Goal: Navigation & Orientation: Find specific page/section

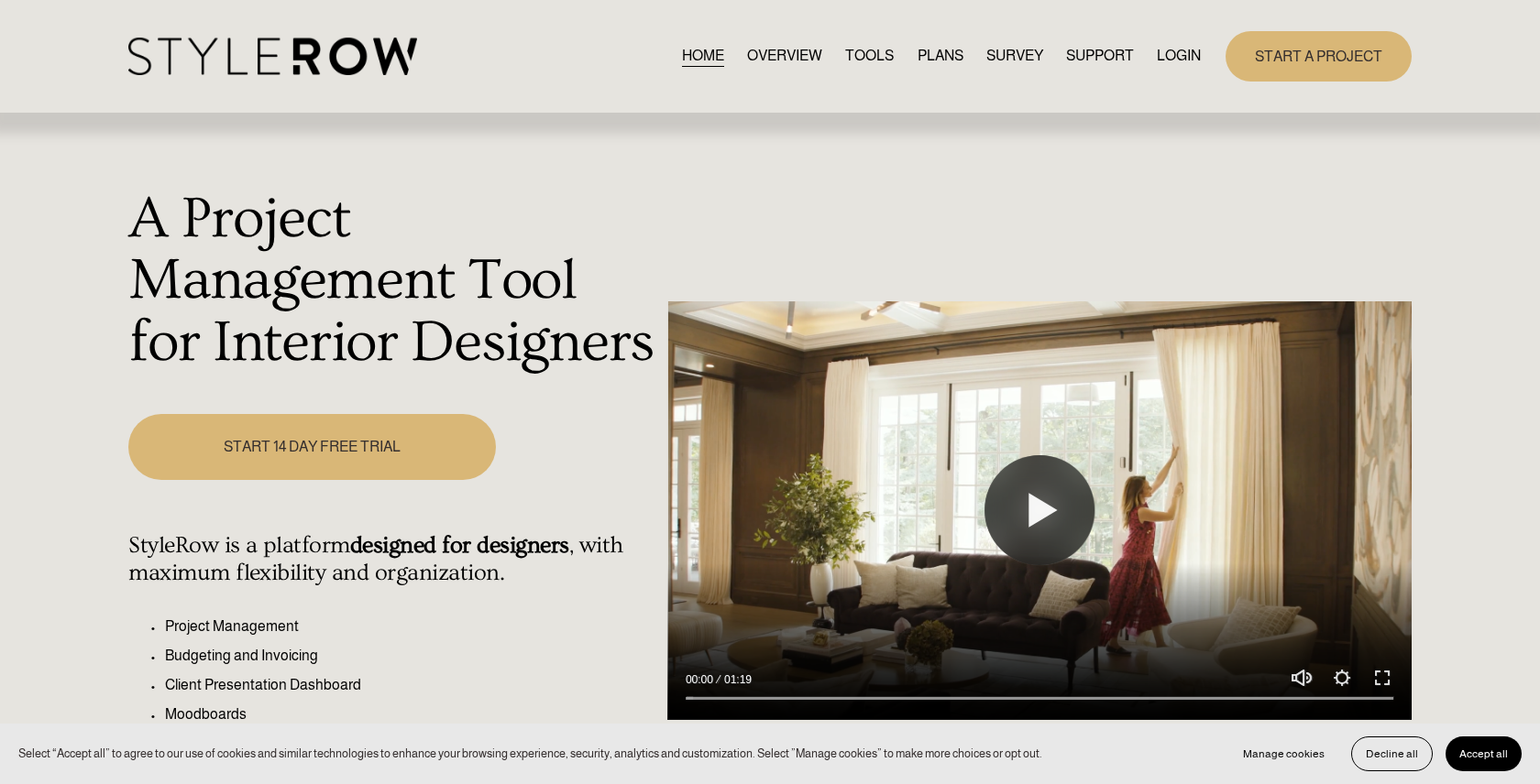
click at [1182, 65] on link "LOGIN" at bounding box center [1179, 56] width 44 height 25
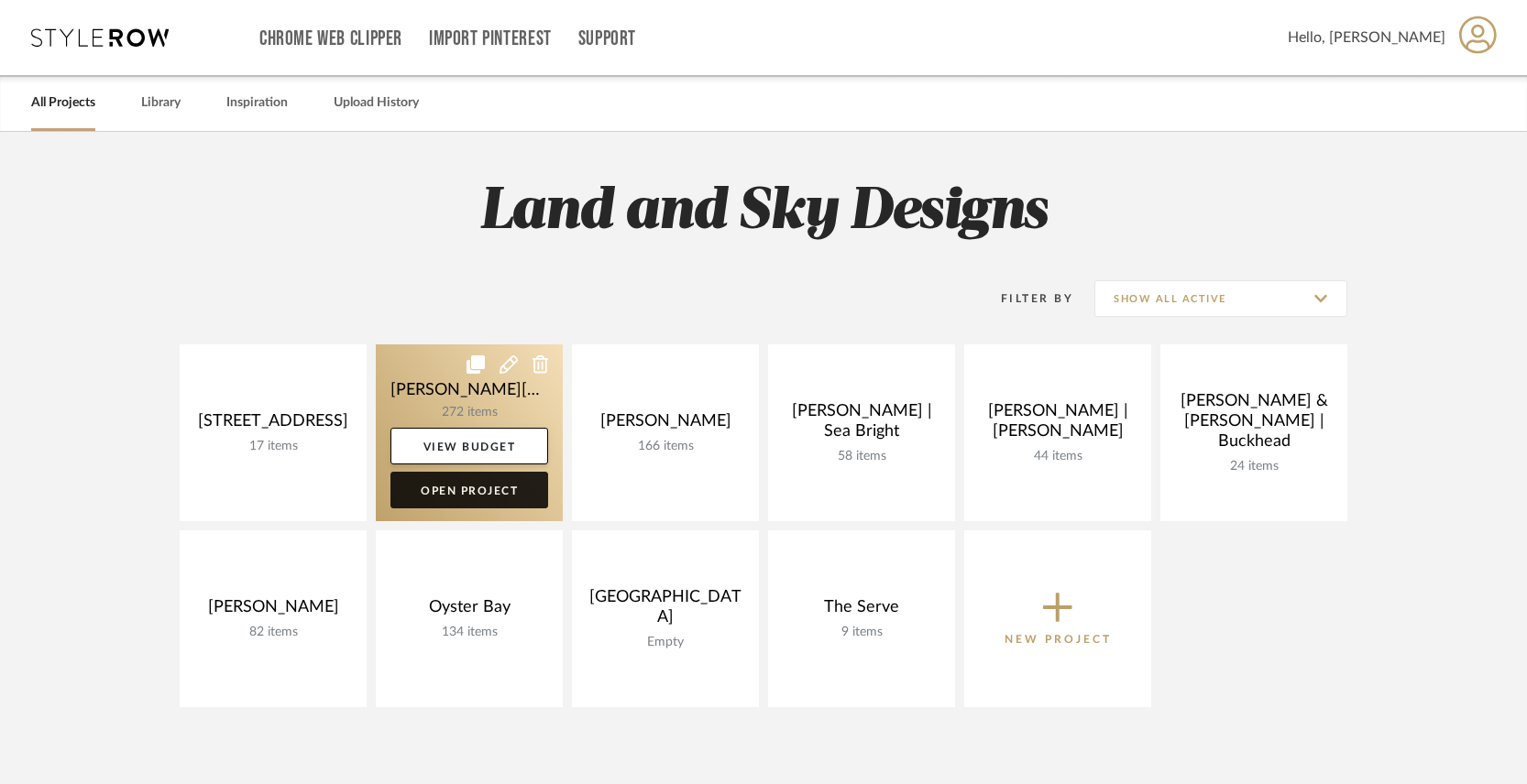
click at [444, 498] on link "Open Project" at bounding box center [469, 489] width 158 height 37
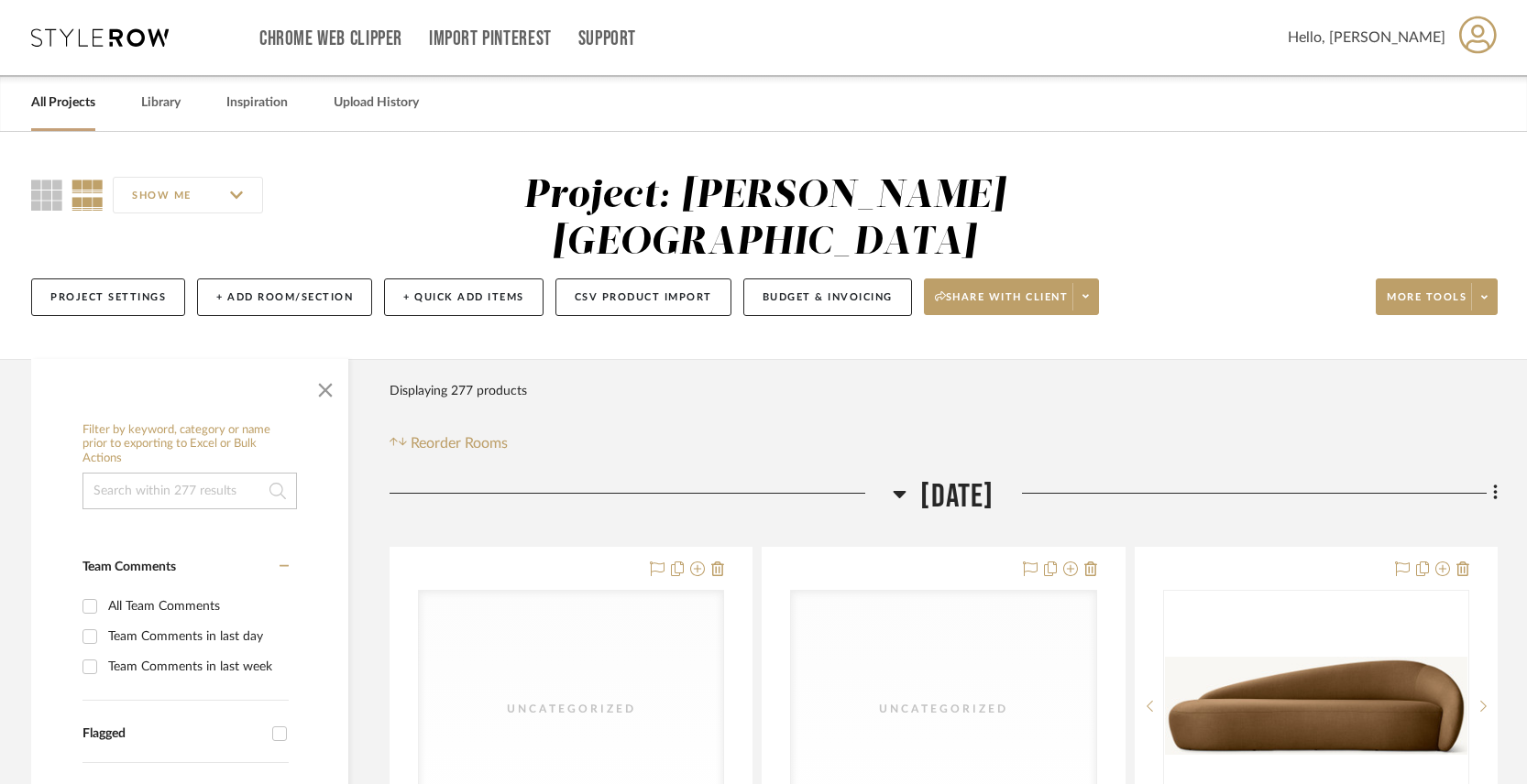
click at [893, 482] on icon at bounding box center [900, 493] width 14 height 22
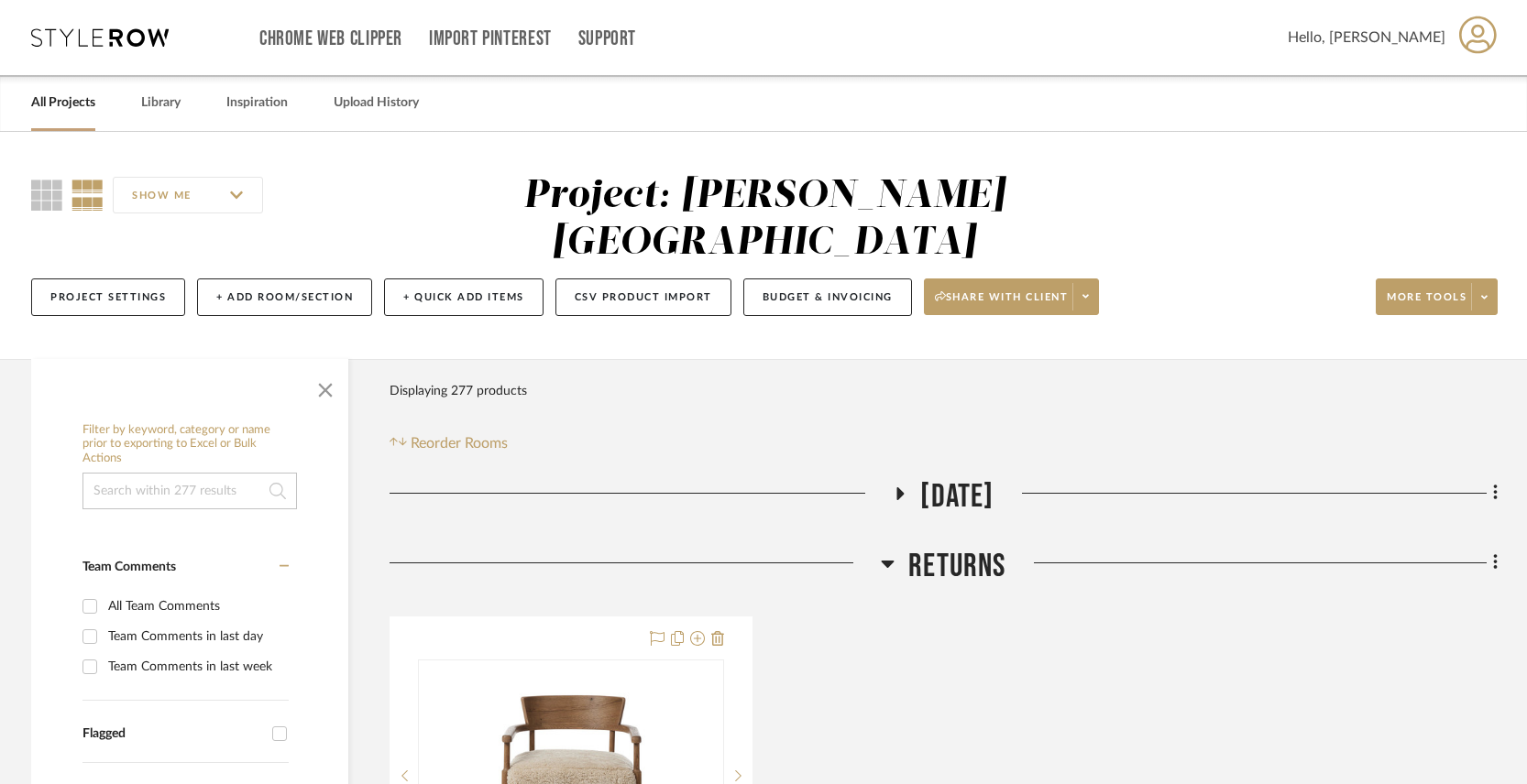
click at [888, 561] on icon at bounding box center [888, 564] width 13 height 7
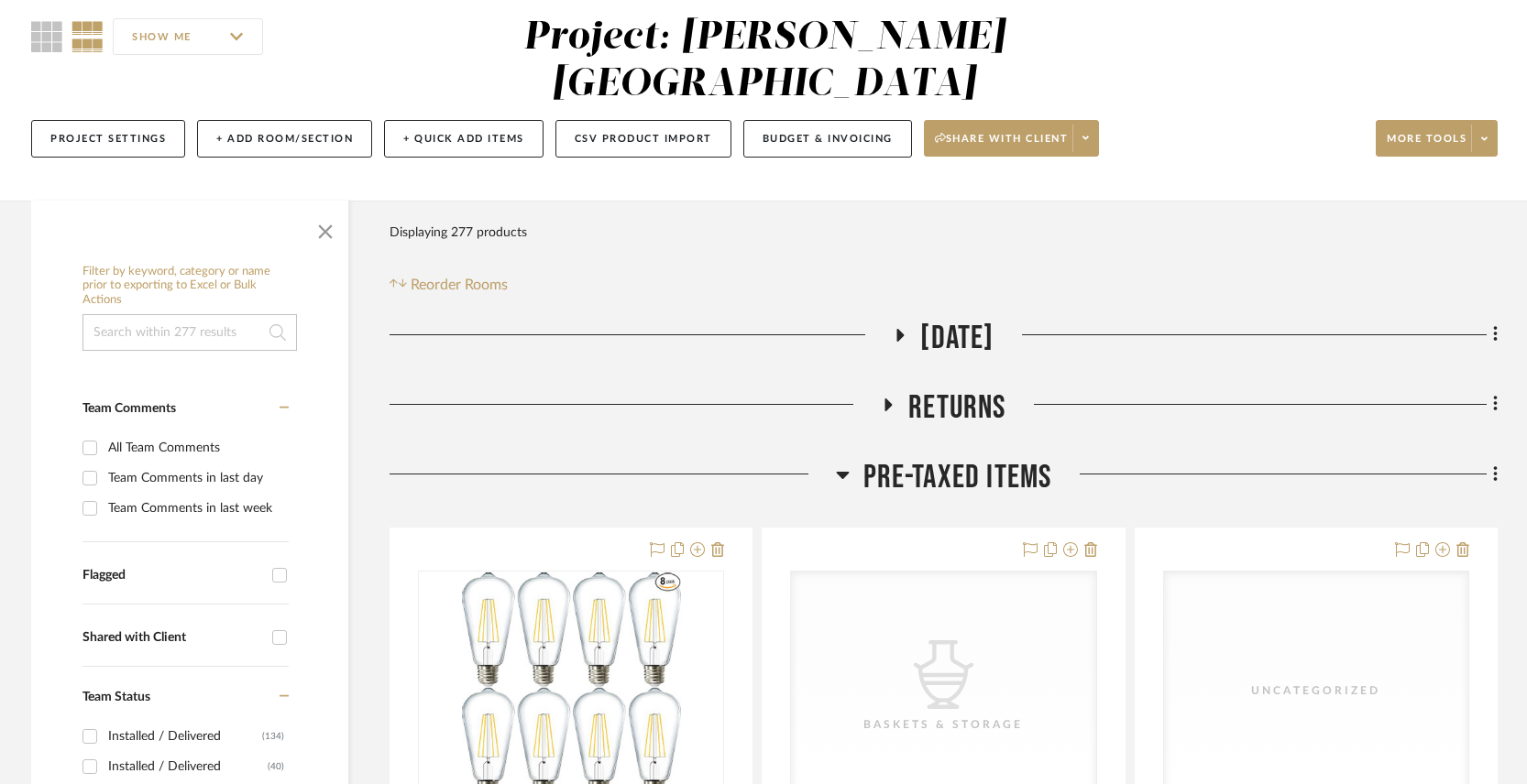
scroll to position [189, 0]
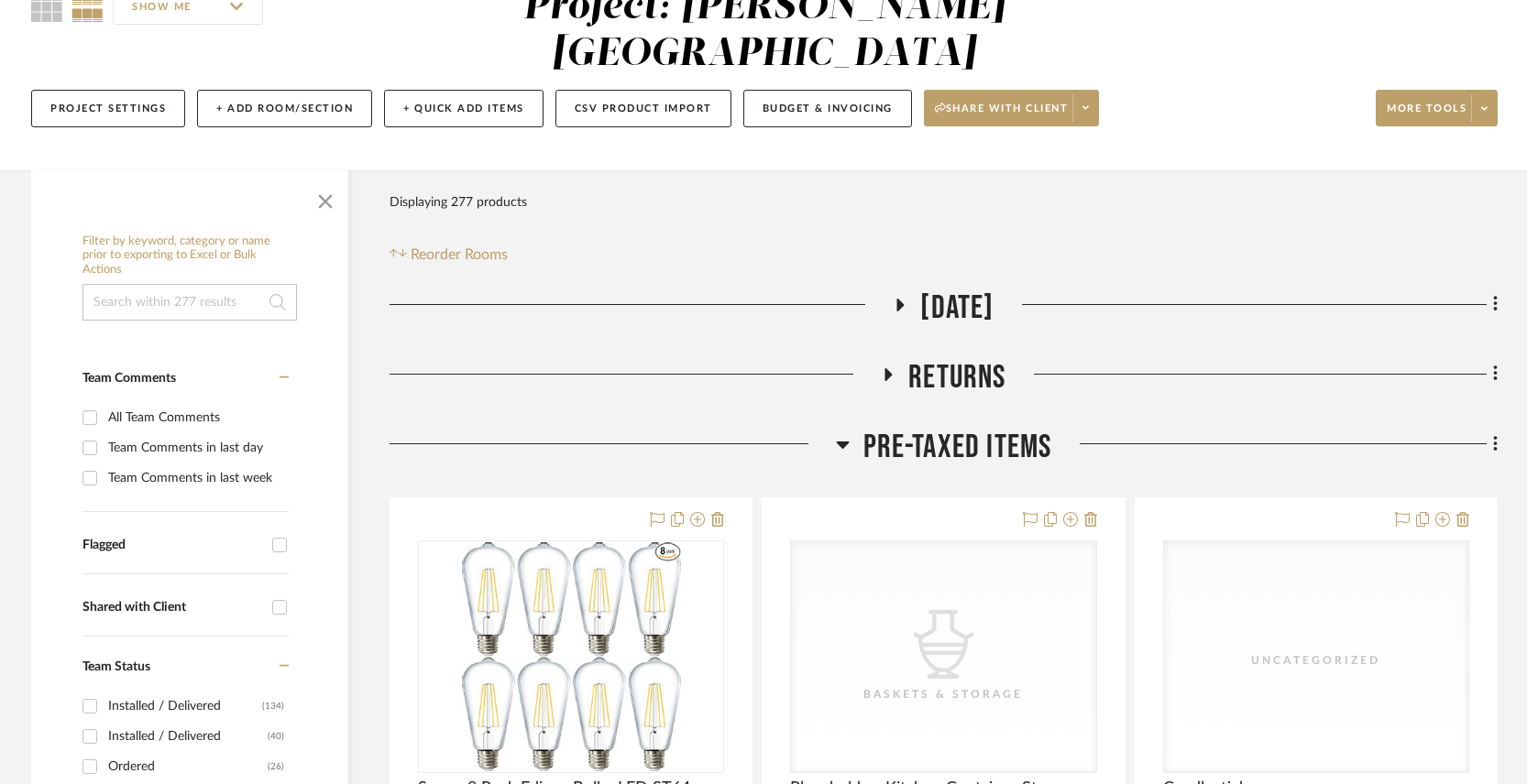
click at [848, 434] on icon at bounding box center [843, 445] width 14 height 22
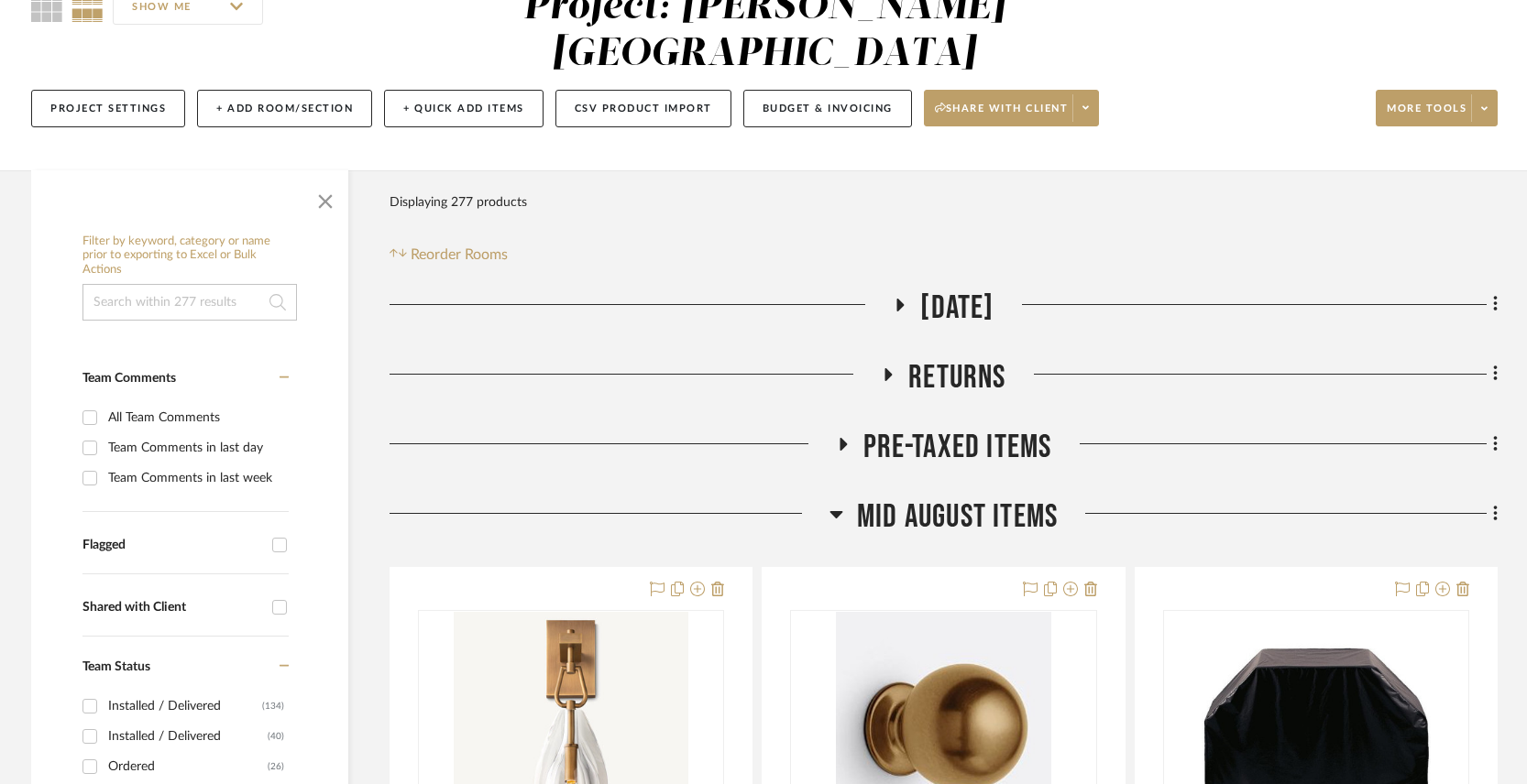
click at [844, 497] on h3 "Mid August Items" at bounding box center [943, 517] width 228 height 40
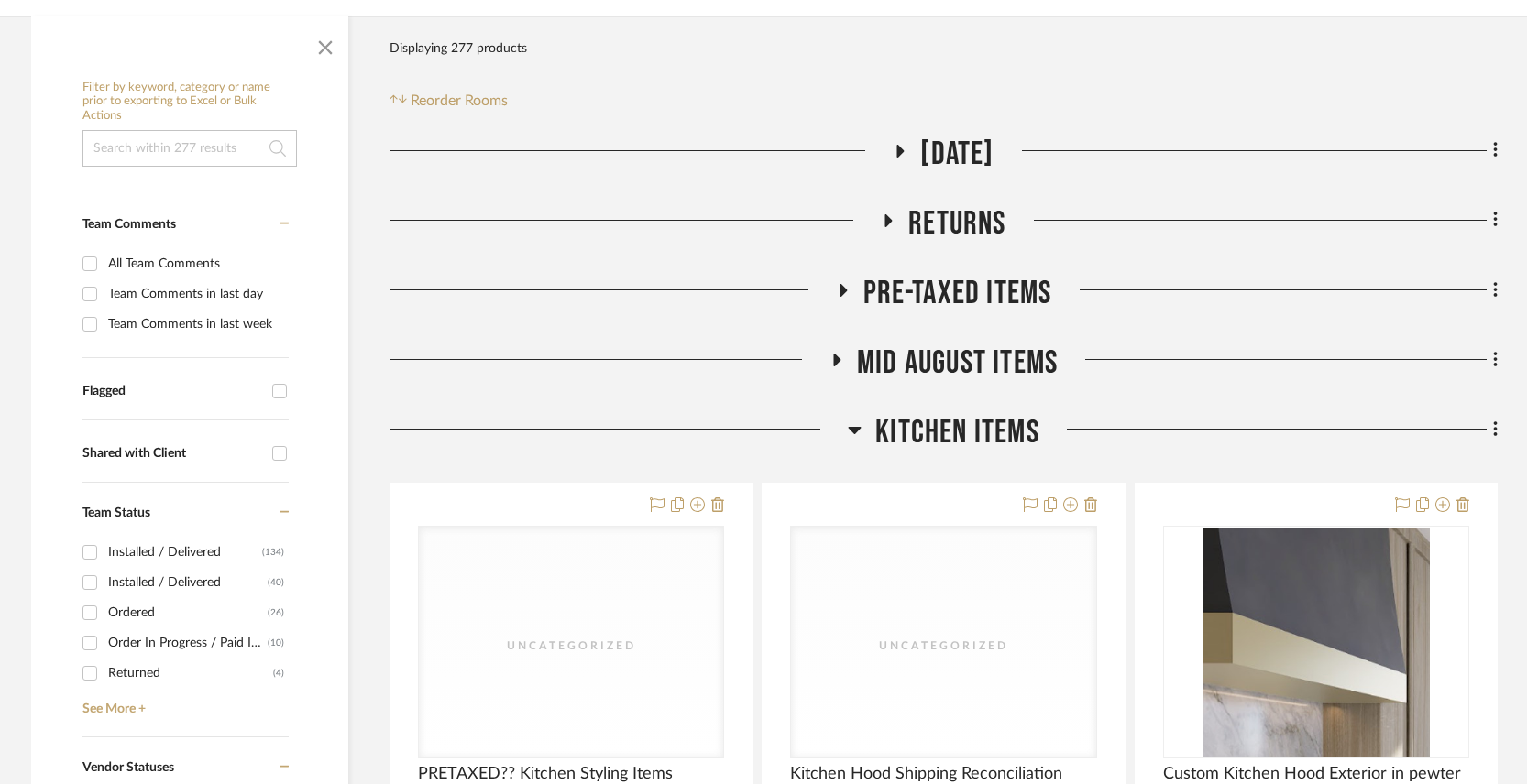
scroll to position [400, 0]
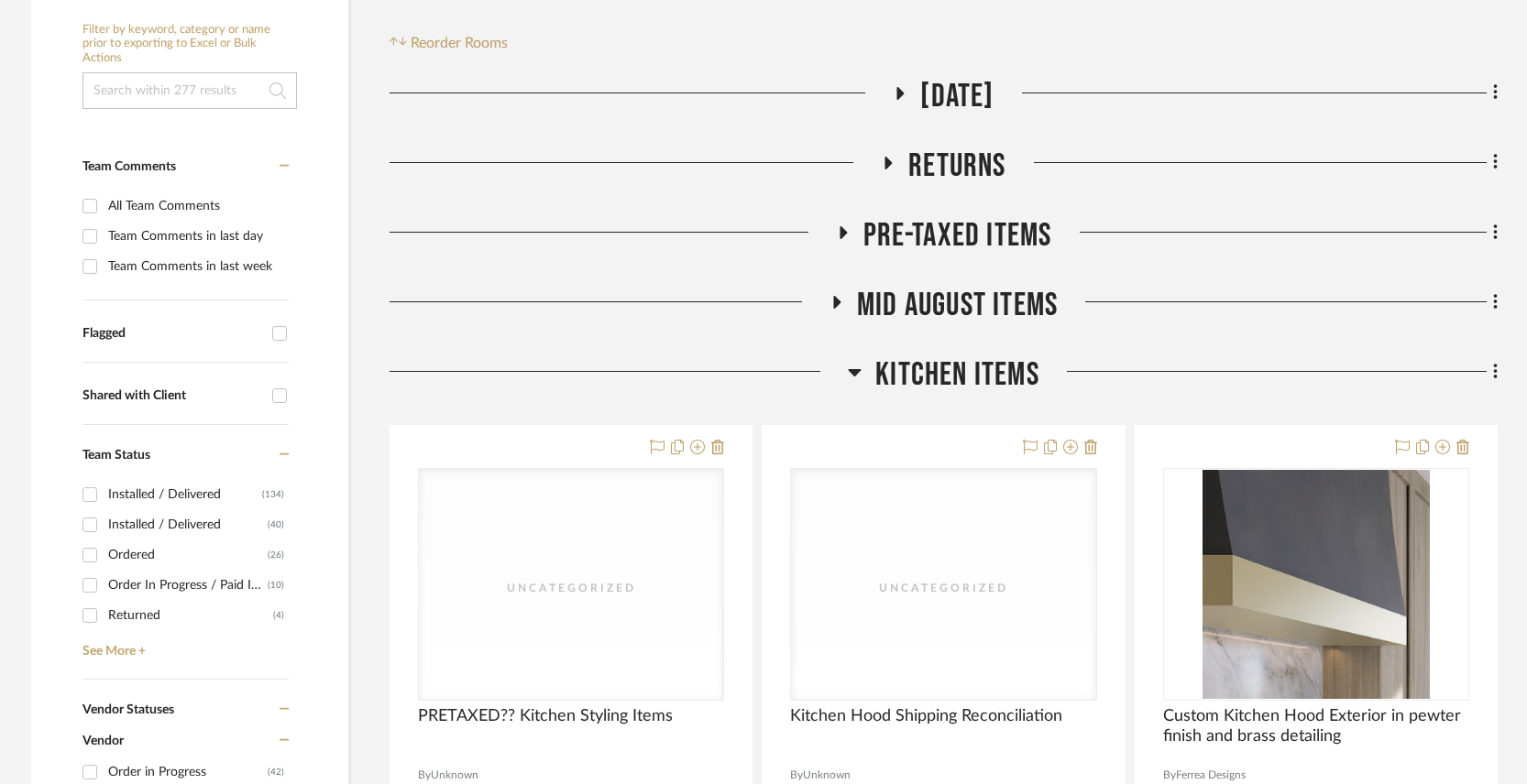
click at [853, 369] on icon at bounding box center [855, 372] width 13 height 7
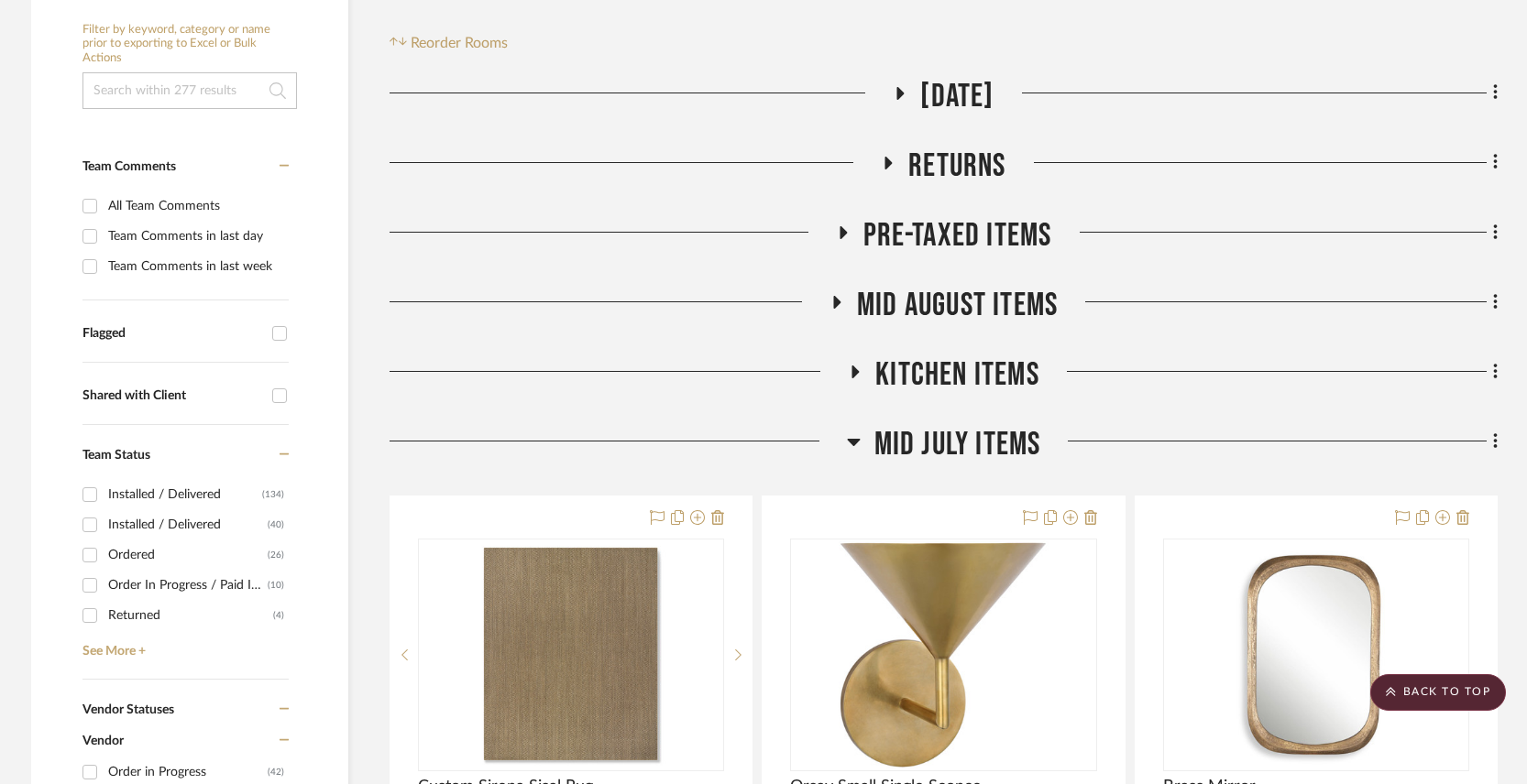
click at [856, 439] on icon at bounding box center [853, 442] width 13 height 7
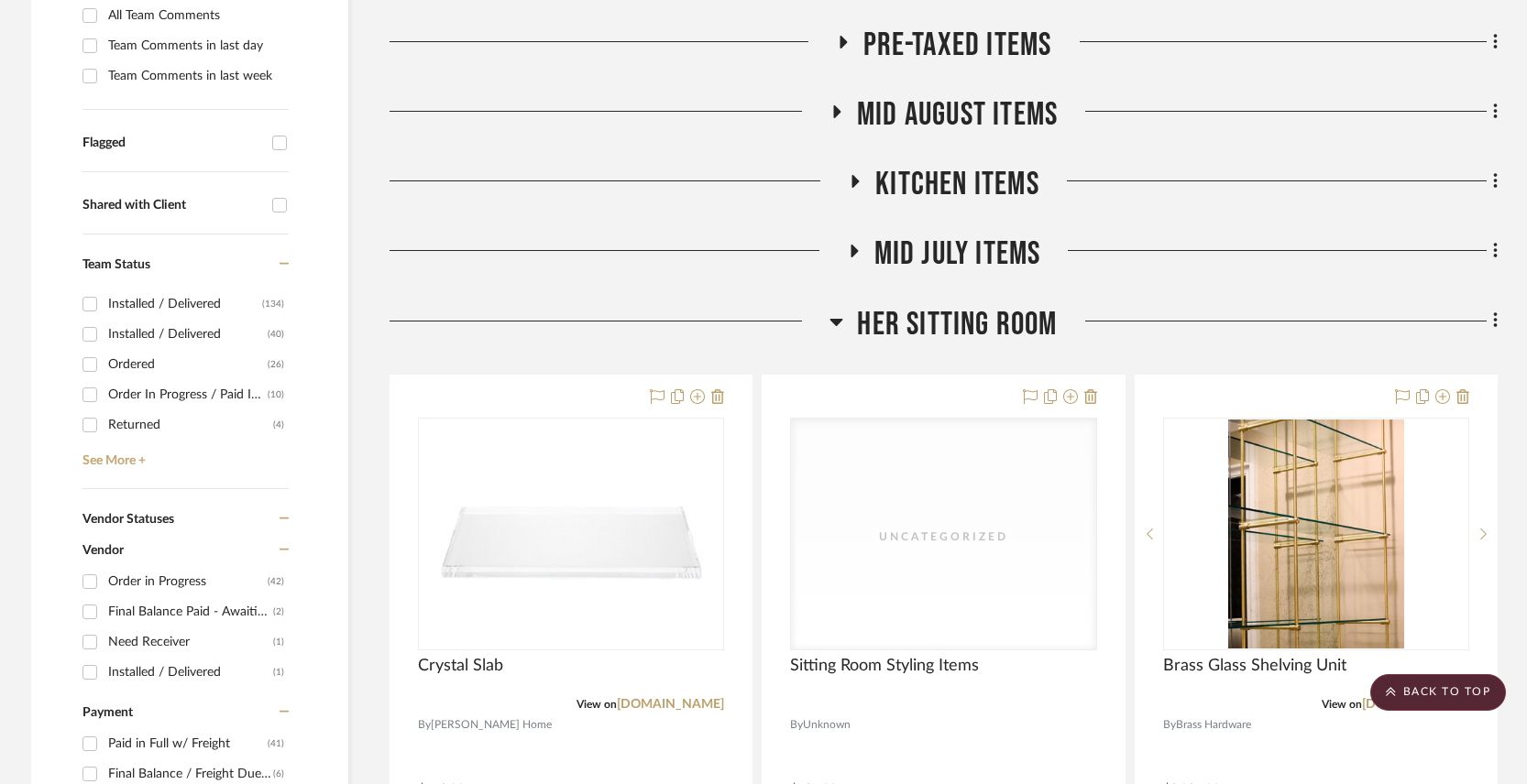
scroll to position [609, 0]
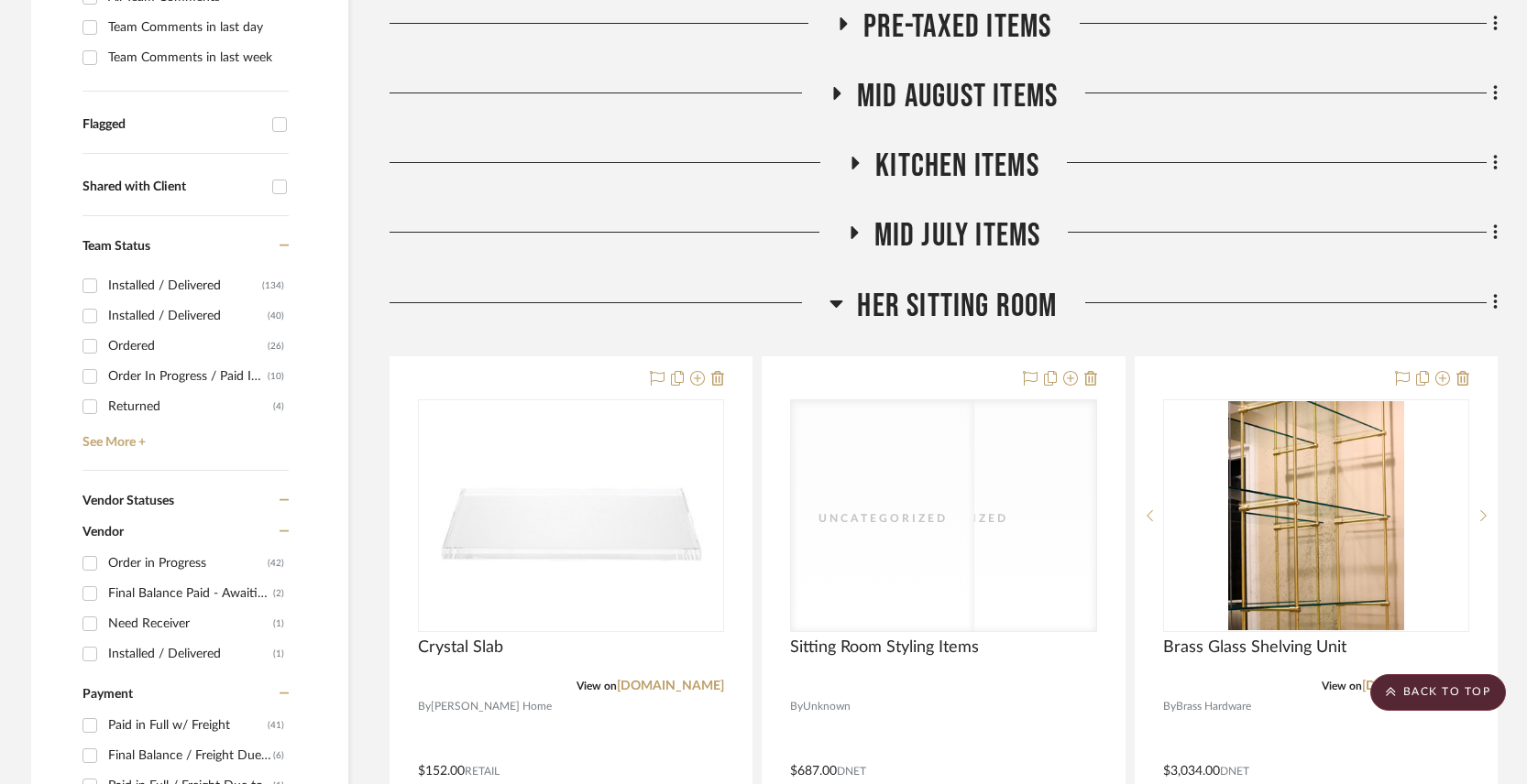
click at [841, 292] on icon at bounding box center [836, 303] width 14 height 22
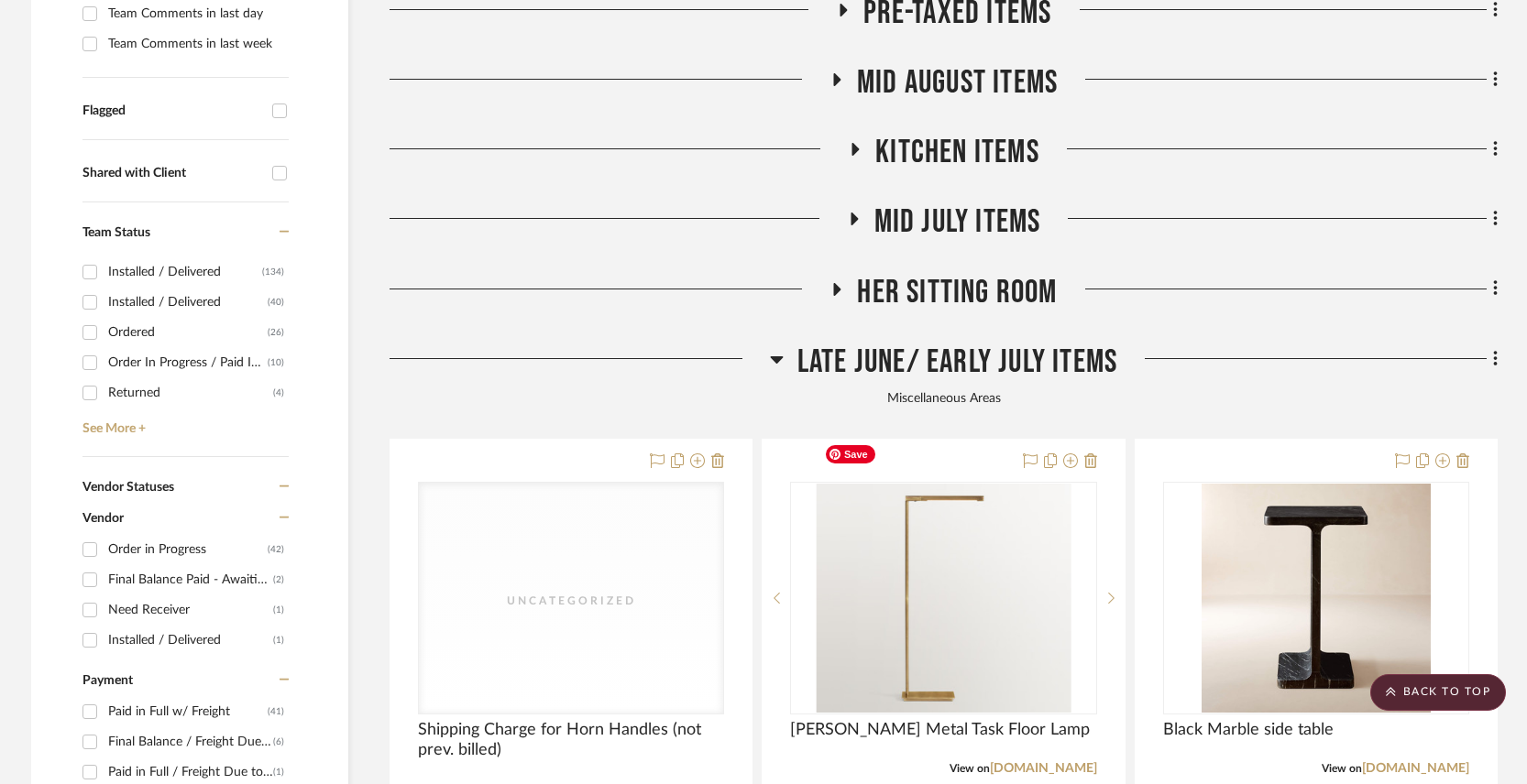
scroll to position [548, 0]
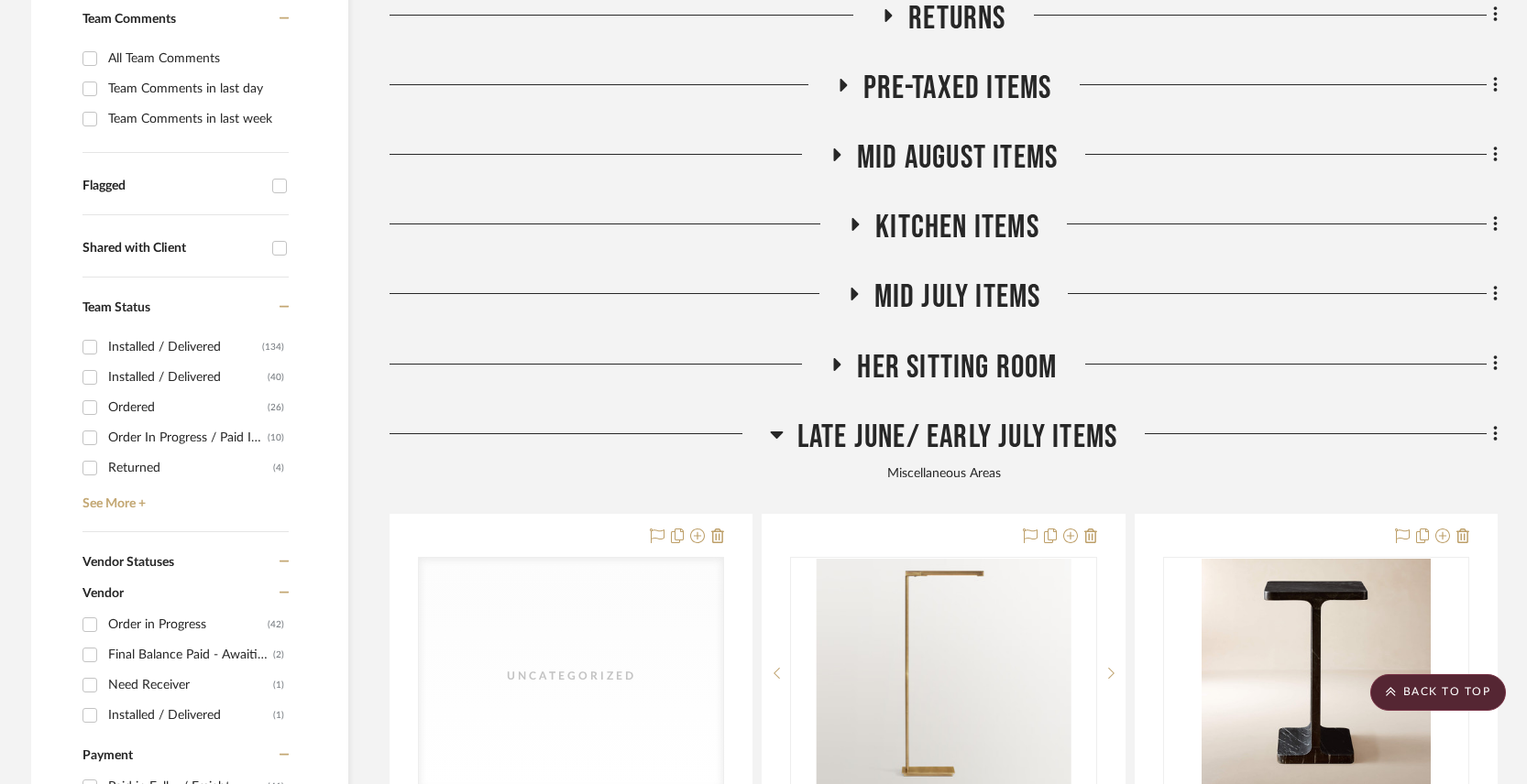
click at [777, 423] on icon at bounding box center [776, 434] width 14 height 22
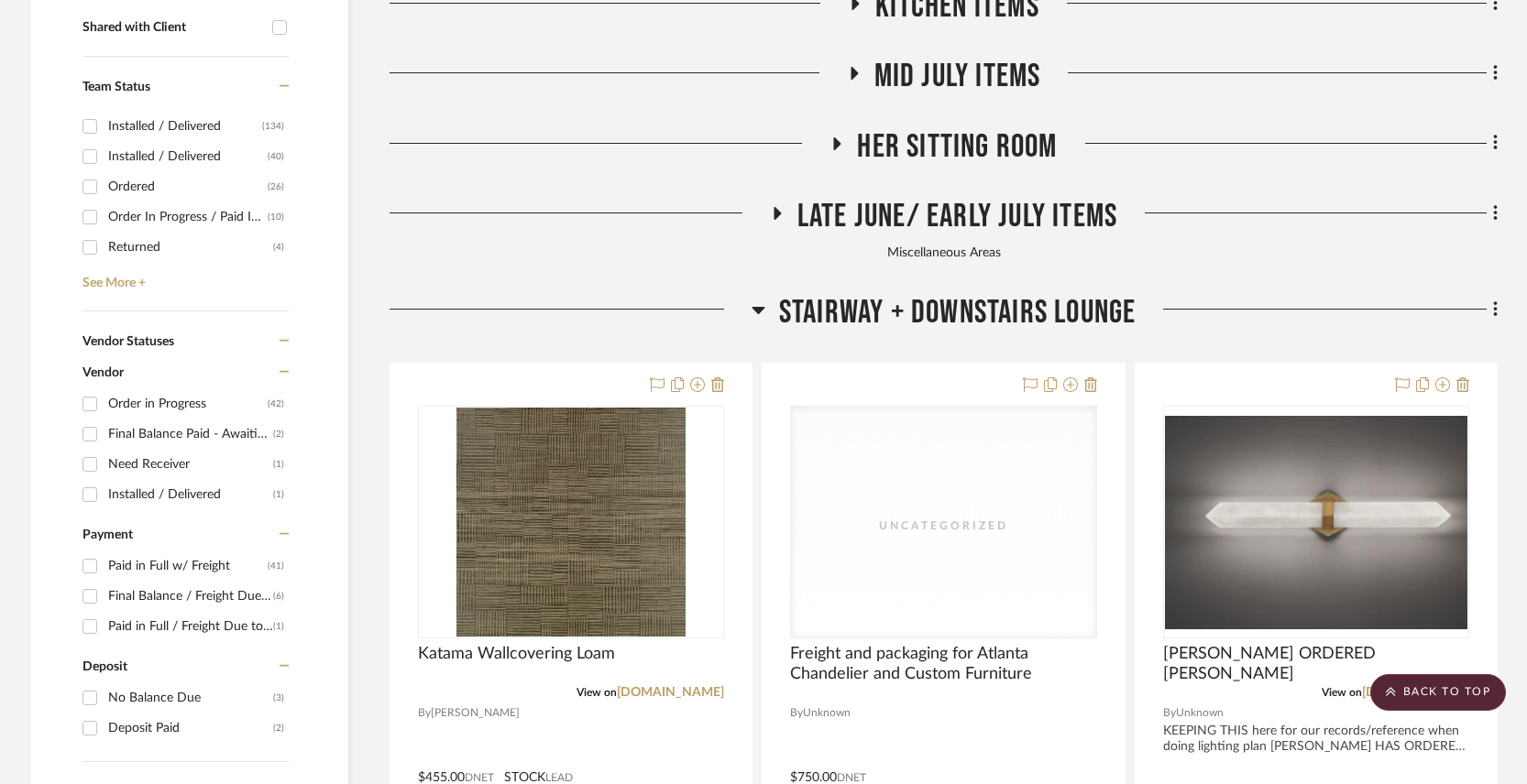
scroll to position [769, 0]
click at [755, 298] on icon at bounding box center [759, 309] width 14 height 22
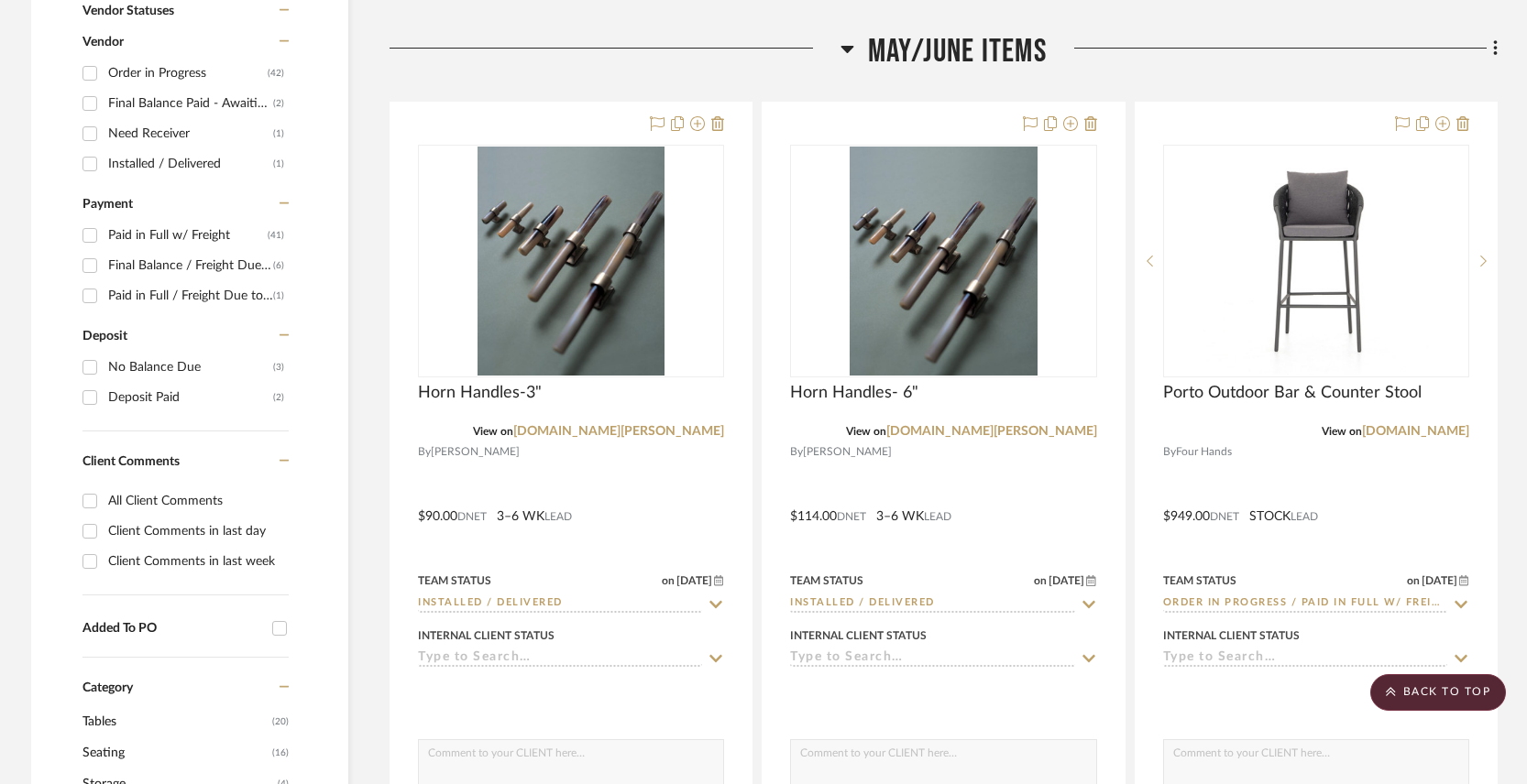
scroll to position [1097, 0]
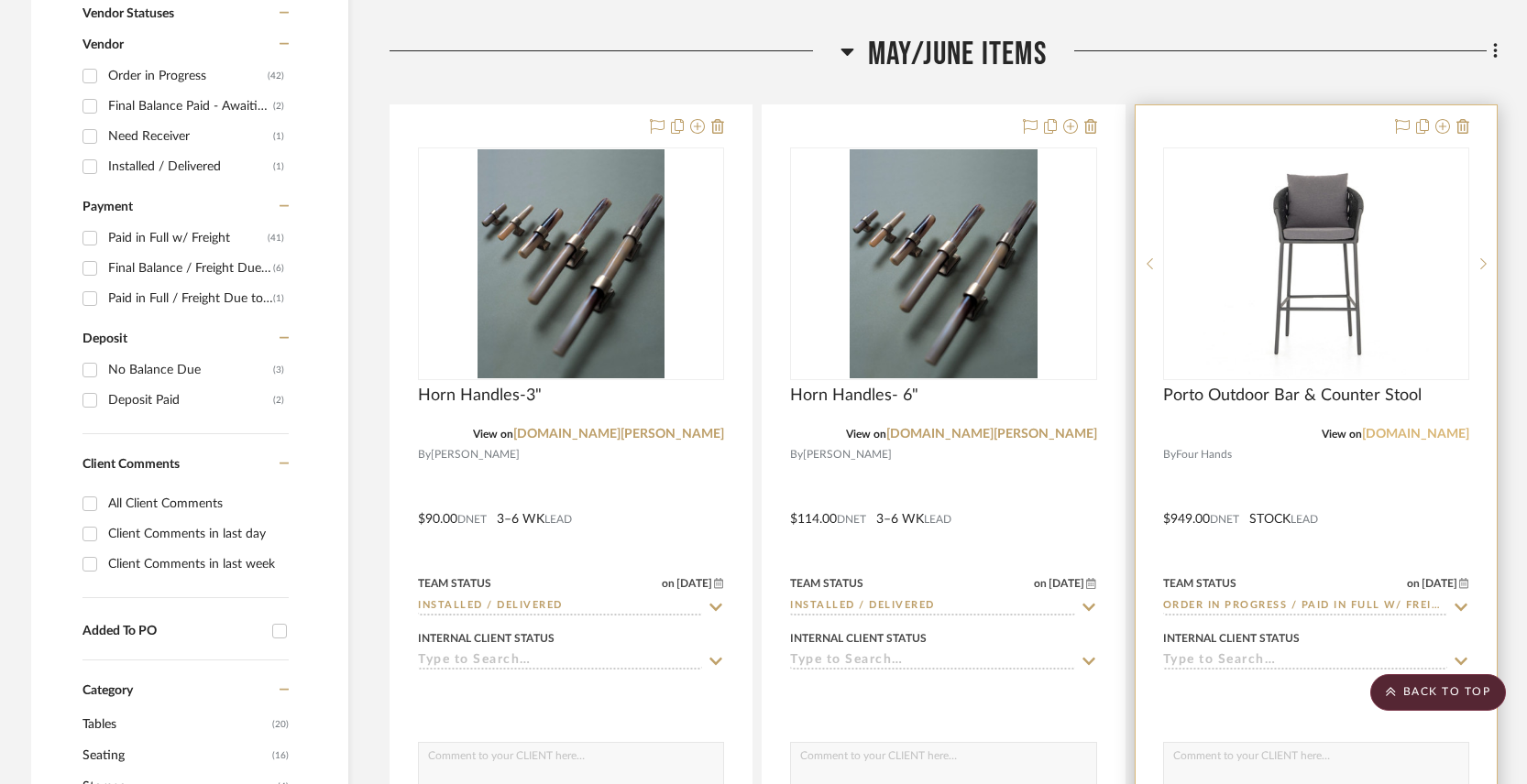
click at [1415, 428] on link "fourhands.com" at bounding box center [1416, 434] width 107 height 13
